Goal: Task Accomplishment & Management: Manage account settings

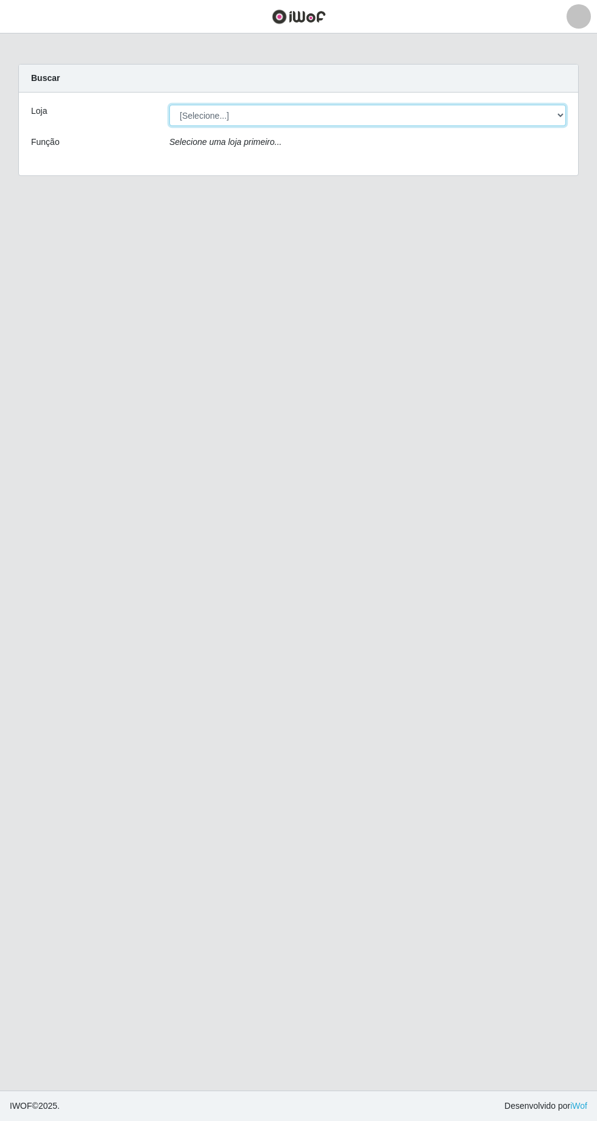
click at [557, 121] on select "[Selecione...] Extrabom - [GEOGRAPHIC_DATA] 28 [GEOGRAPHIC_DATA]" at bounding box center [367, 115] width 397 height 21
select select "456"
click at [169, 105] on select "[Selecione...] Extrabom - [GEOGRAPHIC_DATA] 28 [GEOGRAPHIC_DATA]" at bounding box center [367, 115] width 397 height 21
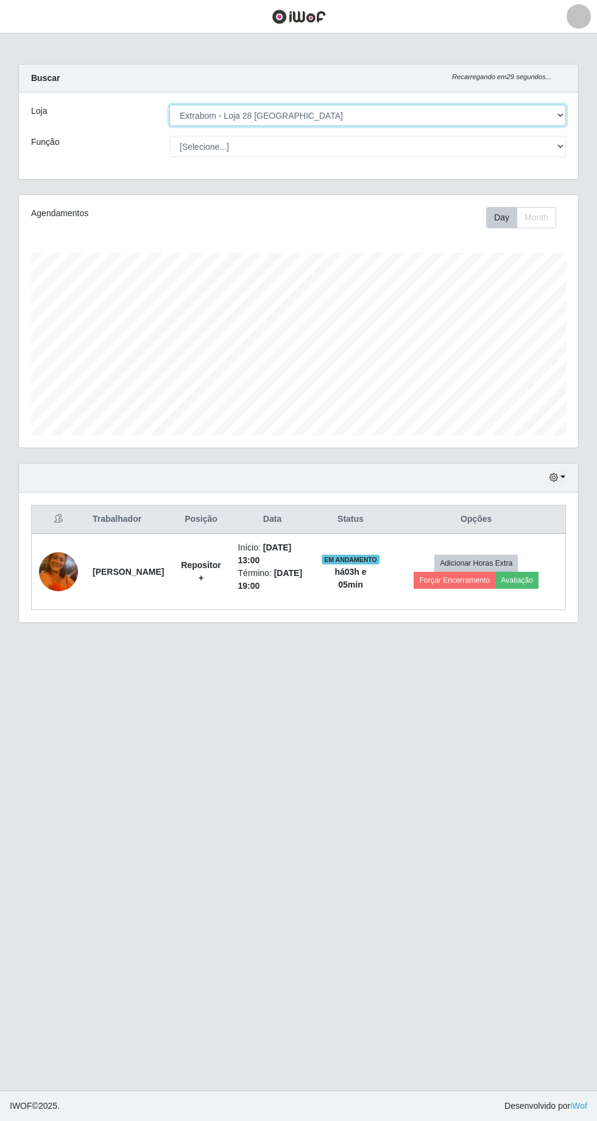
scroll to position [252, 559]
click at [561, 480] on button "button" at bounding box center [557, 478] width 17 height 14
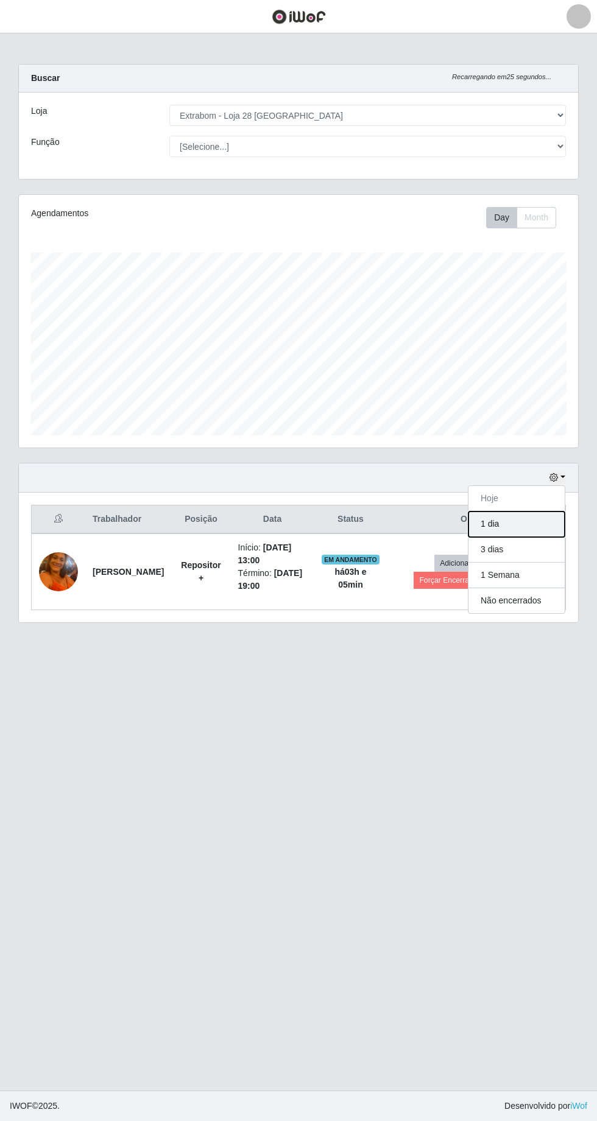
click at [510, 529] on button "1 dia" at bounding box center [516, 525] width 96 height 26
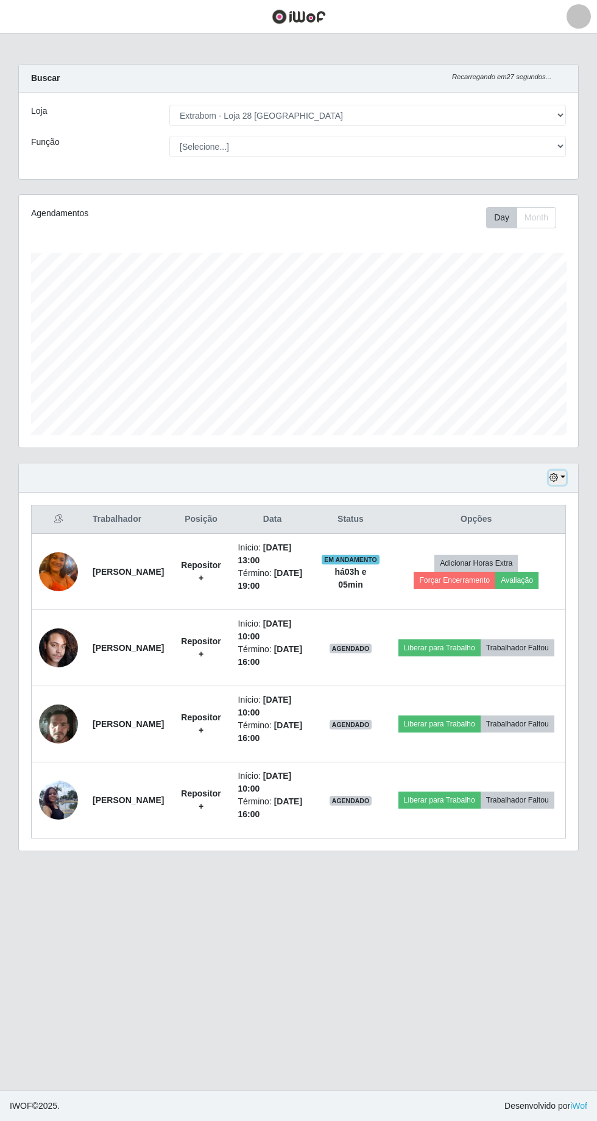
click at [558, 480] on button "button" at bounding box center [557, 478] width 17 height 14
click at [518, 551] on button "3 dias" at bounding box center [516, 550] width 96 height 26
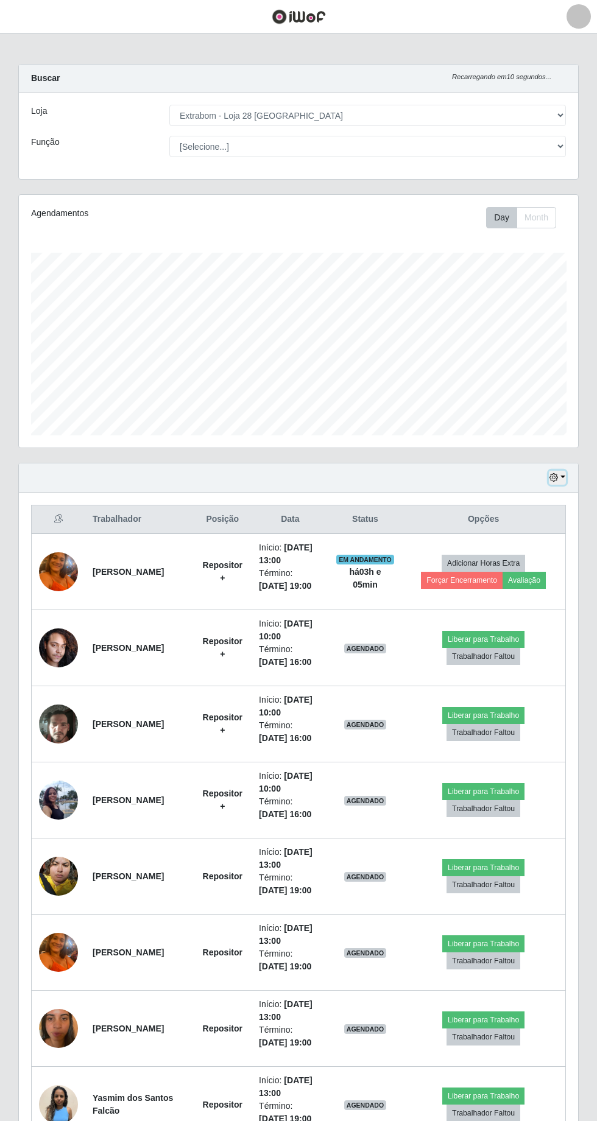
click at [560, 481] on button "button" at bounding box center [557, 478] width 17 height 14
click at [343, 228] on div "Agendamentos Day Month" at bounding box center [298, 321] width 559 height 253
